Goal: Navigation & Orientation: Find specific page/section

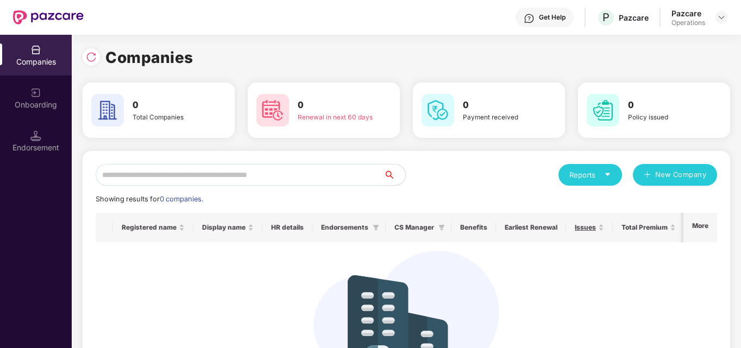
click at [41, 135] on img at bounding box center [35, 135] width 11 height 11
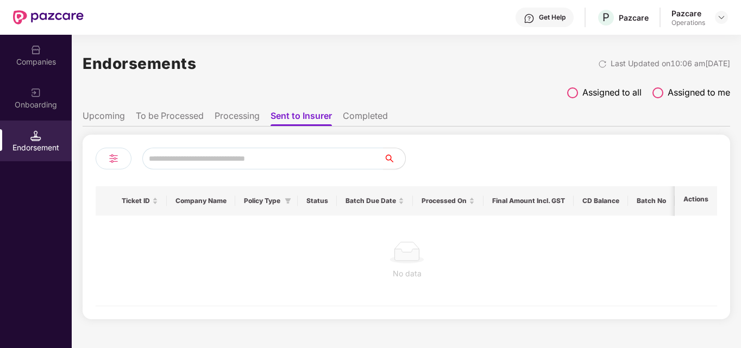
click at [161, 116] on li "To be Processed" at bounding box center [170, 118] width 68 height 16
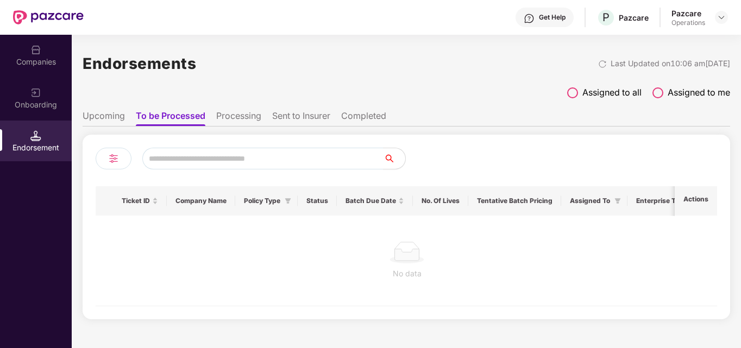
click at [112, 120] on li "Upcoming" at bounding box center [104, 118] width 42 height 16
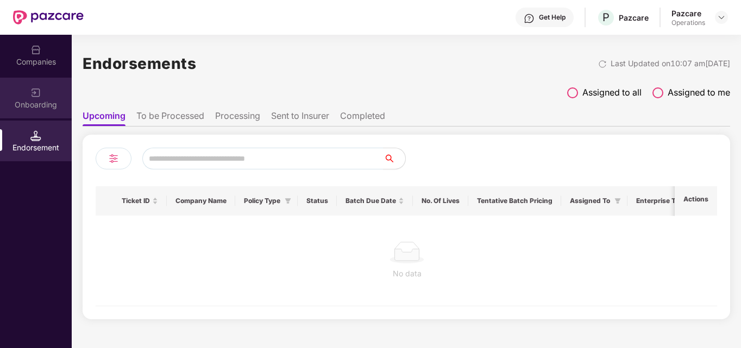
click at [41, 105] on div "Onboarding" at bounding box center [36, 104] width 72 height 11
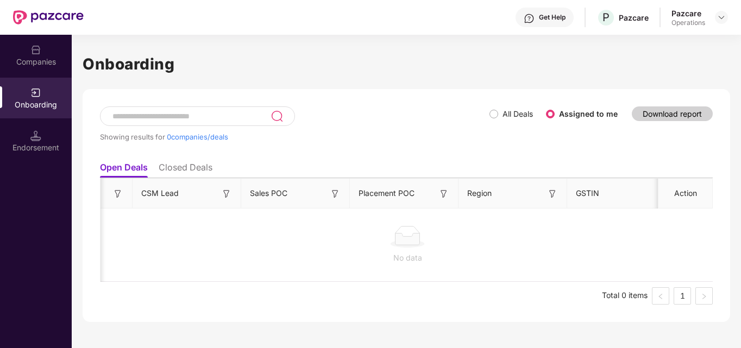
scroll to position [0, 976]
